Goal: Task Accomplishment & Management: Use online tool/utility

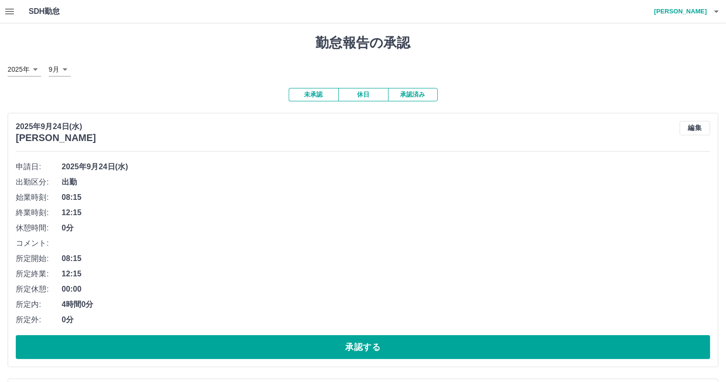
scroll to position [143, 0]
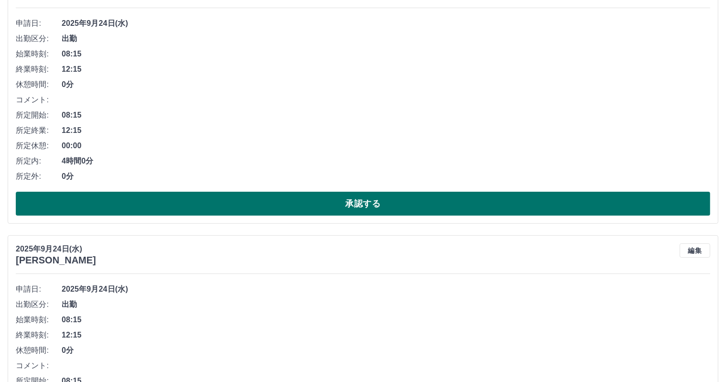
click at [279, 209] on button "承認する" at bounding box center [363, 204] width 694 height 24
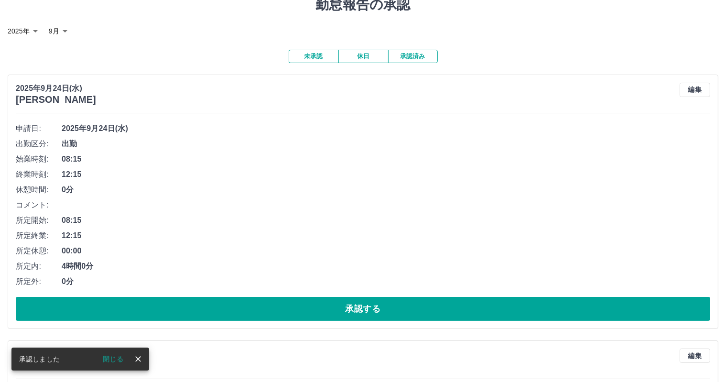
scroll to position [96, 0]
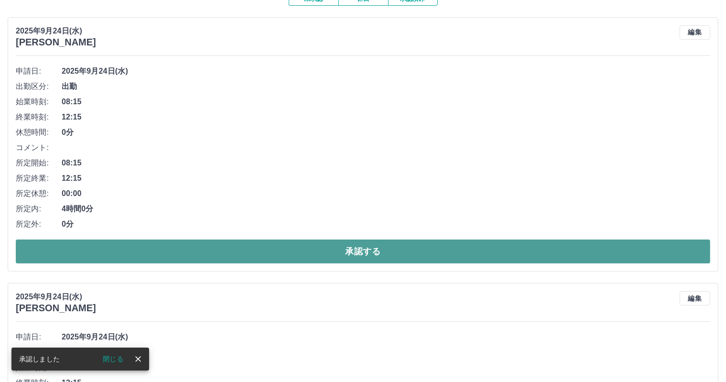
click at [320, 243] on button "承認する" at bounding box center [363, 251] width 694 height 24
click at [320, 256] on button "承認する" at bounding box center [363, 251] width 694 height 24
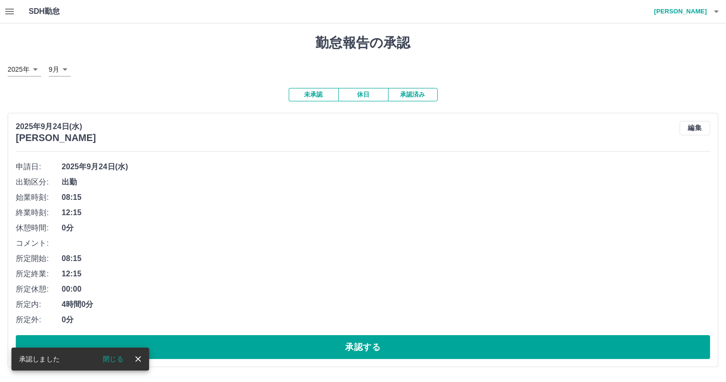
scroll to position [0, 0]
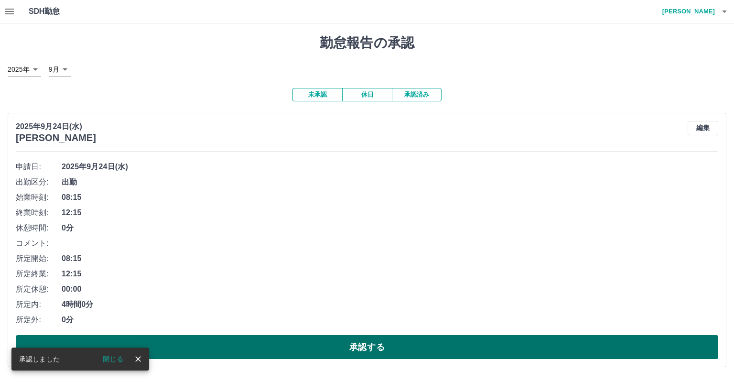
drag, startPoint x: 344, startPoint y: 339, endPoint x: 308, endPoint y: 278, distance: 71.5
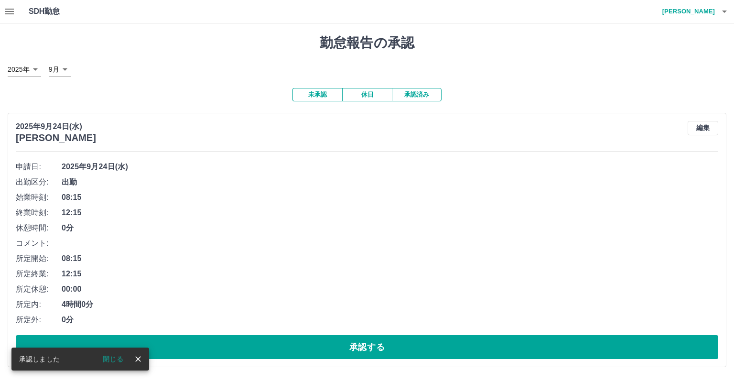
click at [344, 340] on button "承認する" at bounding box center [367, 347] width 702 height 24
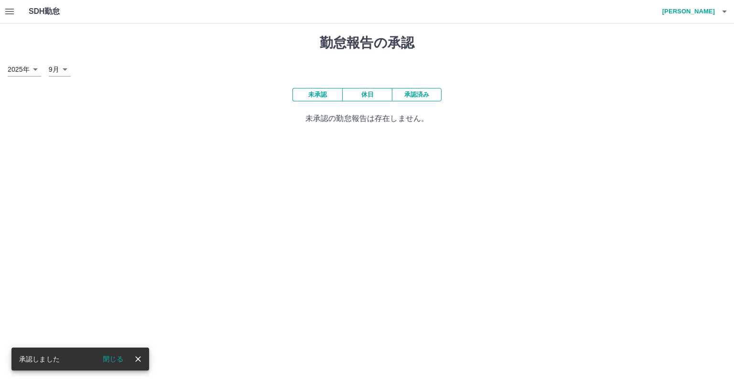
click at [259, 136] on html "SDH勤怠 [PERSON_NAME] 承認しました 閉じる 勤怠報告の承認 [DATE] **** 9月 * 未承認 休日 承認済み 未承認の勤怠報告は存在…" at bounding box center [367, 68] width 734 height 136
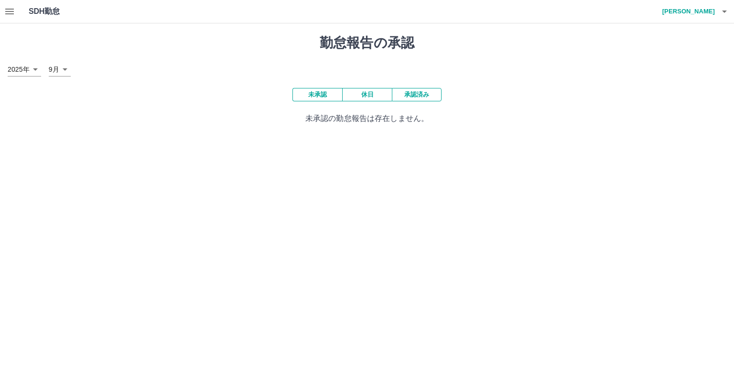
click at [10, 6] on icon "button" at bounding box center [9, 11] width 11 height 11
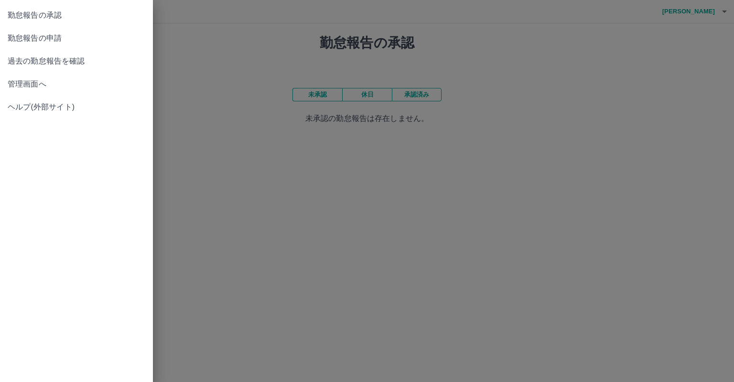
click at [475, 267] on div at bounding box center [367, 191] width 734 height 382
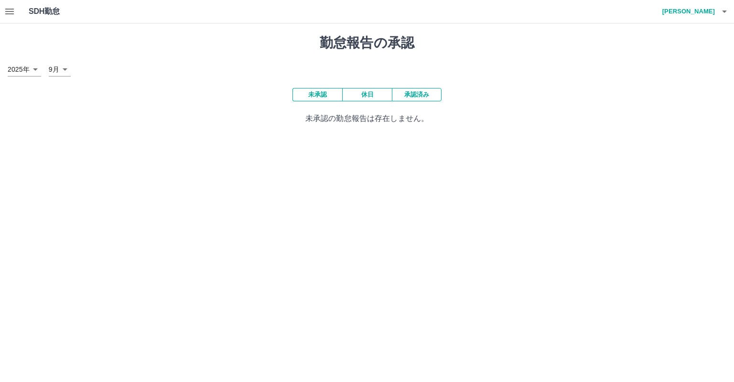
click at [412, 94] on button "承認済み" at bounding box center [417, 94] width 50 height 13
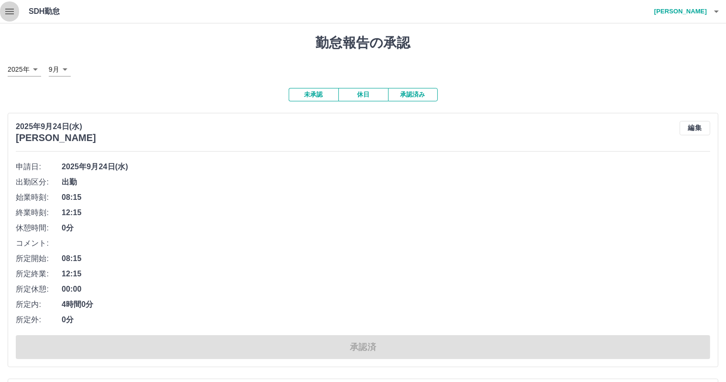
click at [6, 15] on icon "button" at bounding box center [9, 11] width 11 height 11
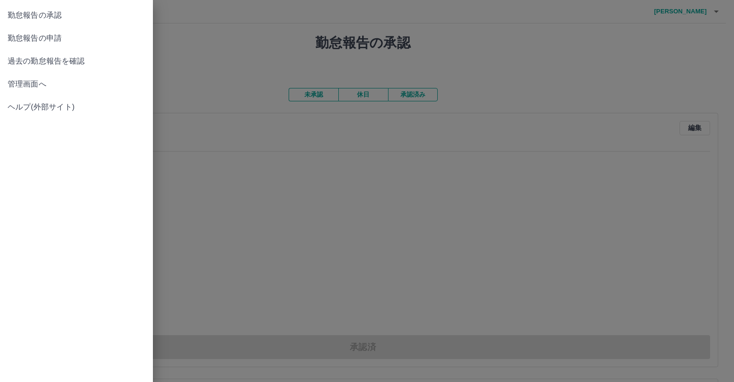
click at [48, 63] on span "過去の勤怠報告を確認" at bounding box center [77, 60] width 138 height 11
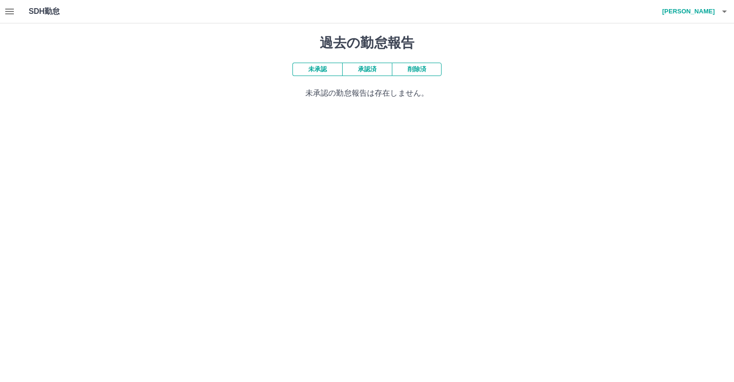
click at [361, 68] on button "承認済" at bounding box center [367, 69] width 50 height 13
